Goal: Contribute content: Contribute content

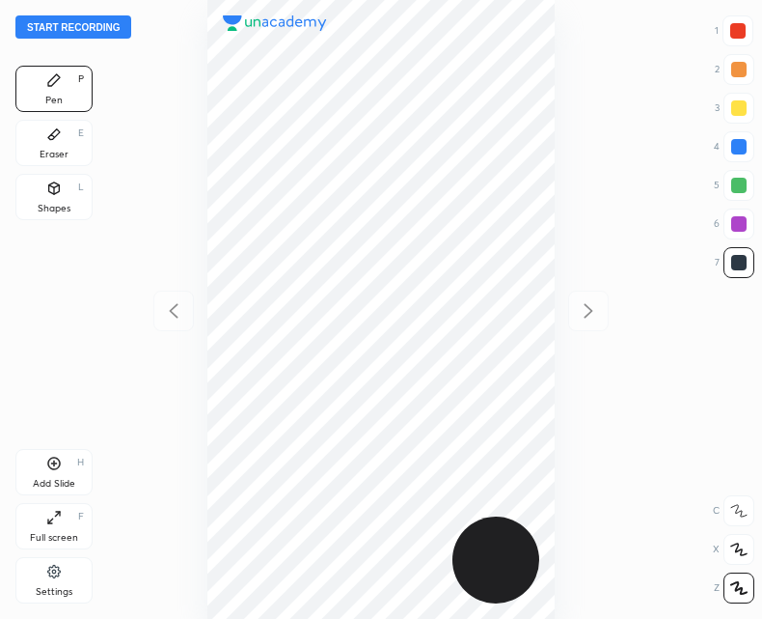
scroll to position [619, 454]
click at [84, 22] on button "Start recording" at bounding box center [73, 26] width 116 height 23
click at [50, 479] on div "Add Slide" at bounding box center [54, 484] width 42 height 10
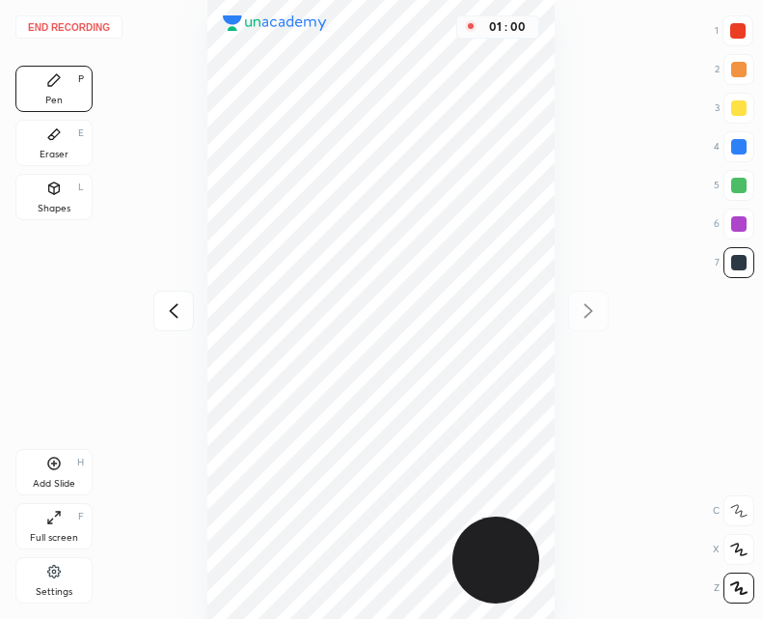
click at [171, 315] on icon at bounding box center [173, 310] width 23 height 23
click at [578, 299] on icon at bounding box center [588, 310] width 23 height 23
click at [593, 309] on div "01 : 06" at bounding box center [381, 309] width 454 height 619
click at [167, 302] on icon at bounding box center [173, 310] width 23 height 23
click at [591, 315] on icon at bounding box center [588, 310] width 23 height 23
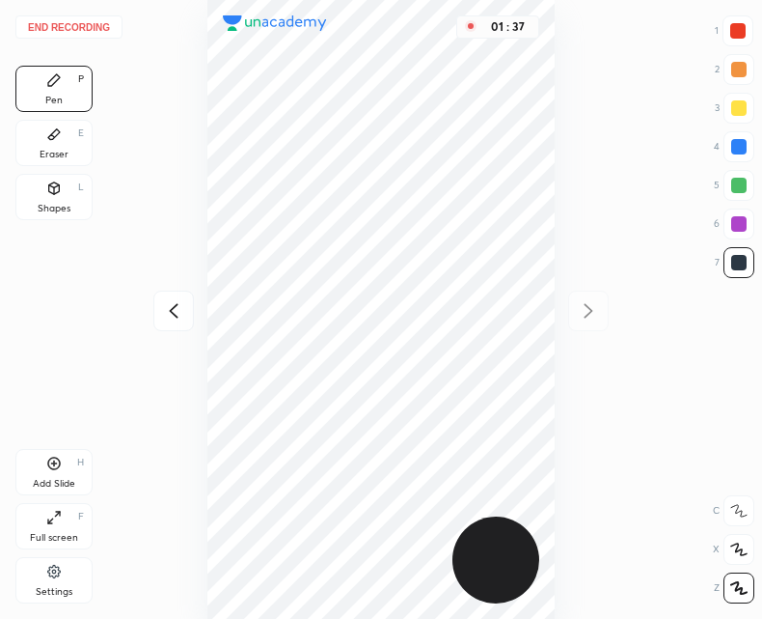
click at [174, 316] on icon at bounding box center [173, 310] width 23 height 23
click at [58, 475] on div "Add Slide H" at bounding box center [53, 472] width 77 height 46
click at [172, 318] on icon at bounding box center [173, 310] width 23 height 23
click at [590, 310] on icon at bounding box center [588, 310] width 23 height 23
click at [180, 312] on icon at bounding box center [173, 310] width 23 height 23
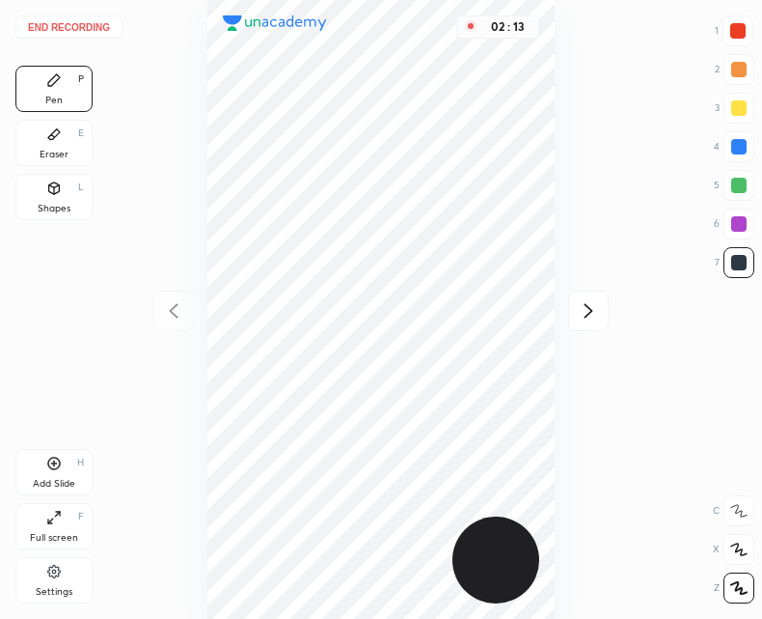
click at [595, 312] on icon at bounding box center [588, 310] width 23 height 23
click at [176, 320] on icon at bounding box center [173, 310] width 23 height 23
click at [586, 312] on icon at bounding box center [588, 310] width 23 height 23
click at [167, 319] on icon at bounding box center [173, 310] width 23 height 23
click at [590, 319] on icon at bounding box center [588, 310] width 23 height 23
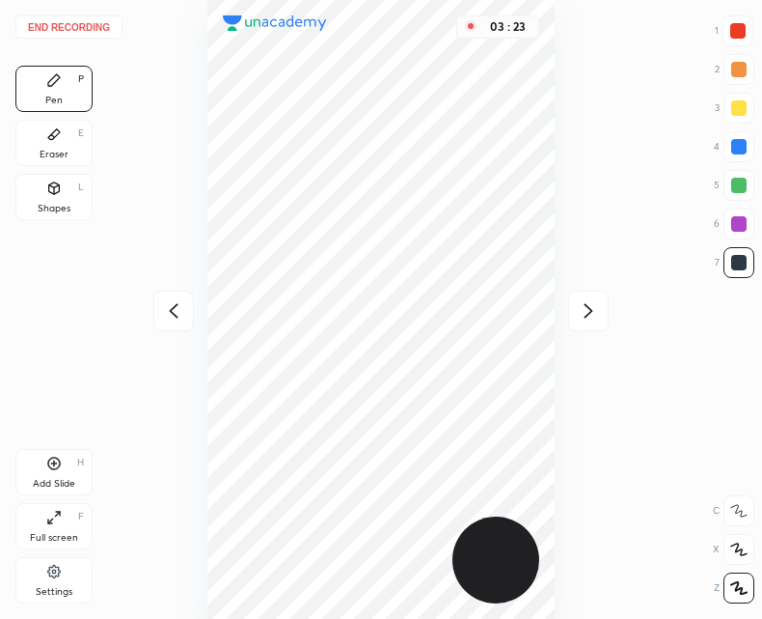
click at [69, 466] on div "Add Slide H" at bounding box center [53, 472] width 77 height 46
click at [153, 313] on div at bounding box center [173, 310] width 41 height 41
click at [605, 318] on div at bounding box center [588, 310] width 41 height 41
click at [76, 27] on button "End recording" at bounding box center [68, 26] width 107 height 23
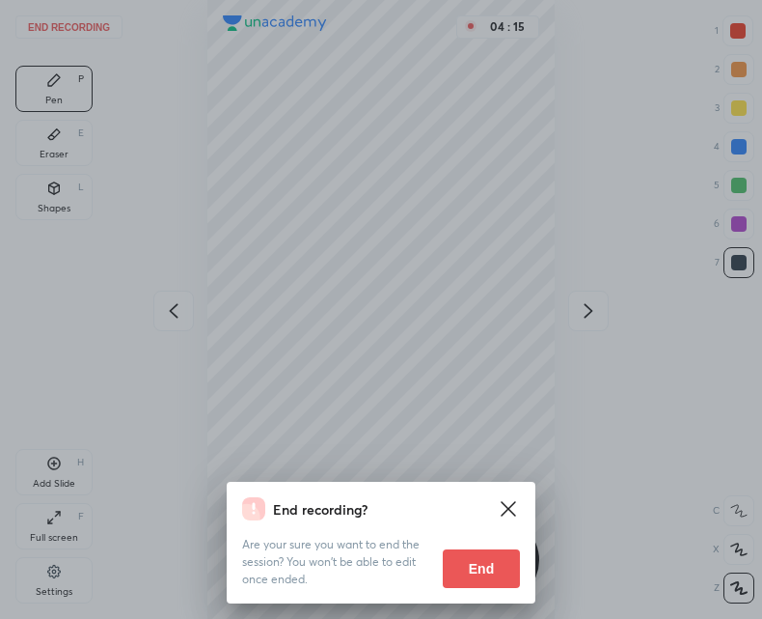
click at [468, 561] on button "End" at bounding box center [481, 568] width 77 height 39
